Goal: Task Accomplishment & Management: Complete application form

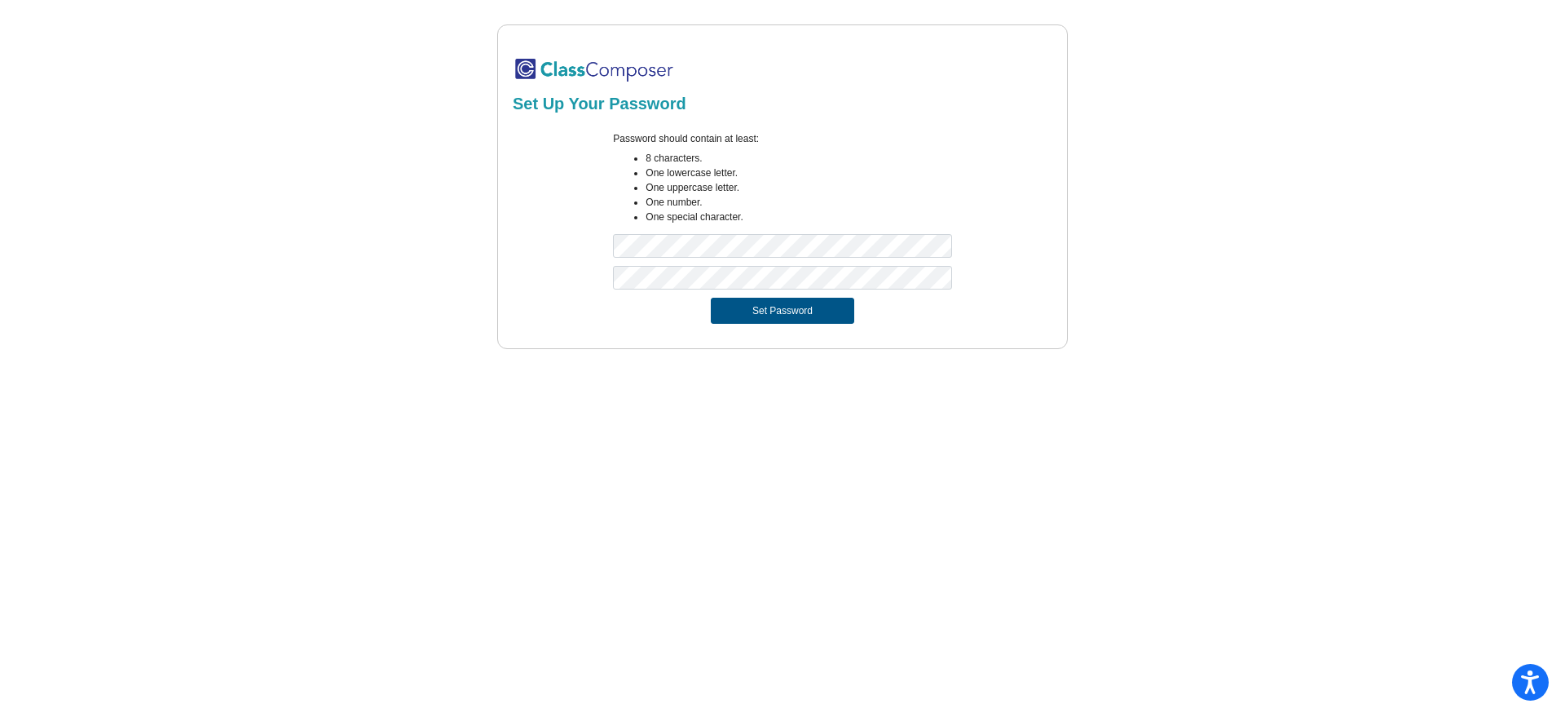
click at [768, 307] on button "Set Password" at bounding box center [782, 311] width 143 height 26
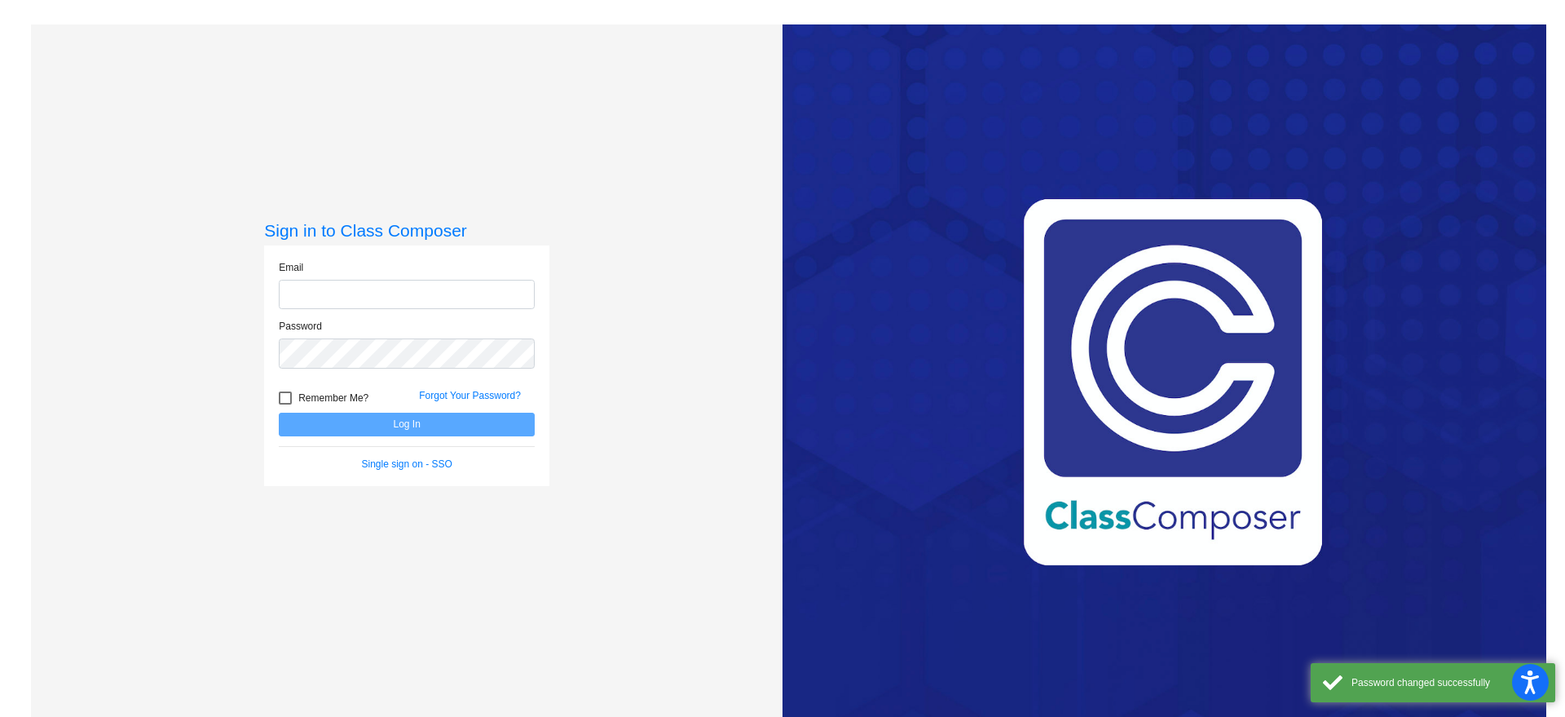
type input "[EMAIL_ADDRESS][DOMAIN_NAME]"
